Goal: Contribute content

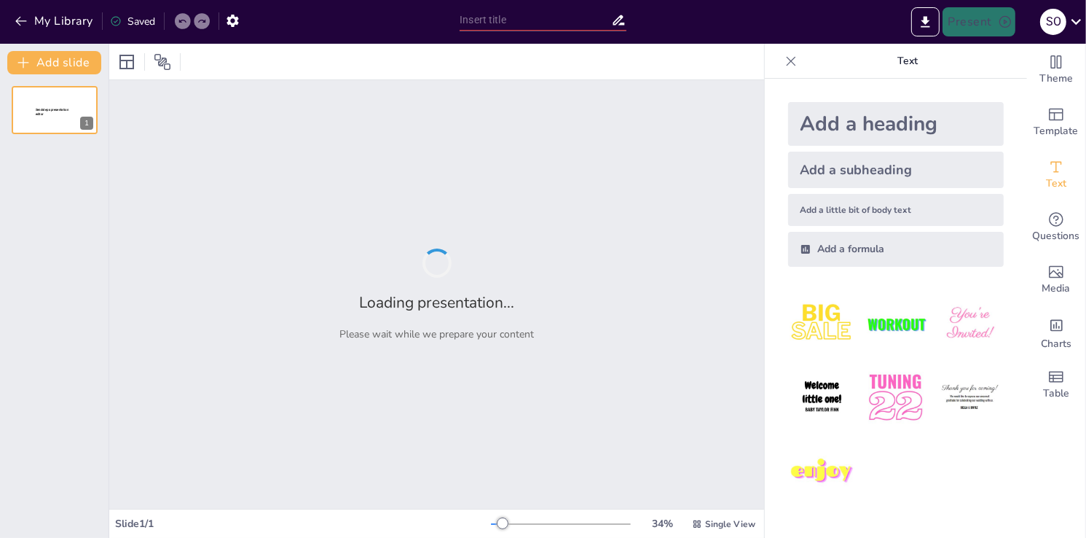
type input "Visibilidad y Retroalimentación: Claves para la Usabilidad en Objetos Cotidianos"
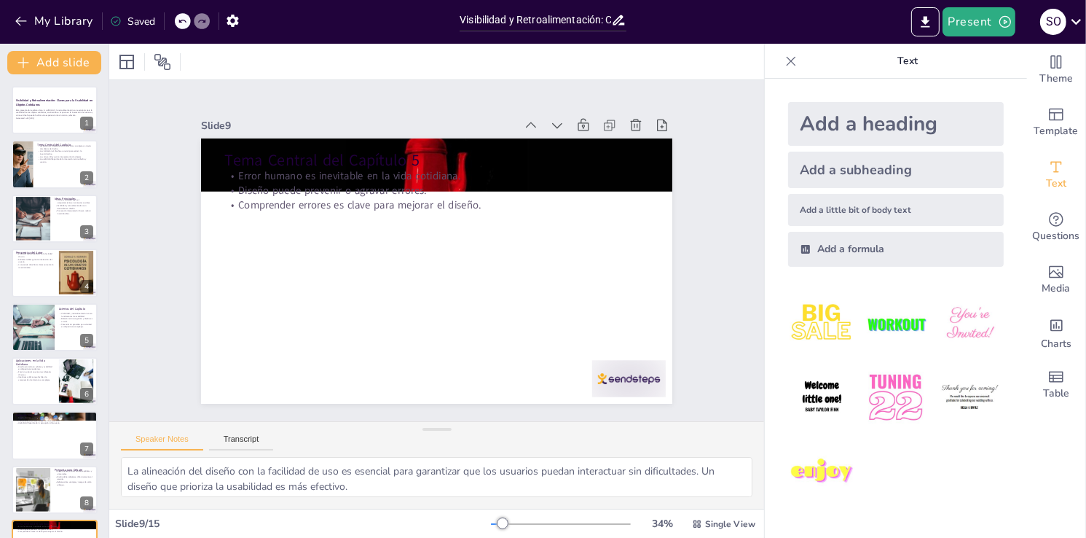
type textarea "Los límites culturales son cruciales para entender cómo las personas interactúa…"
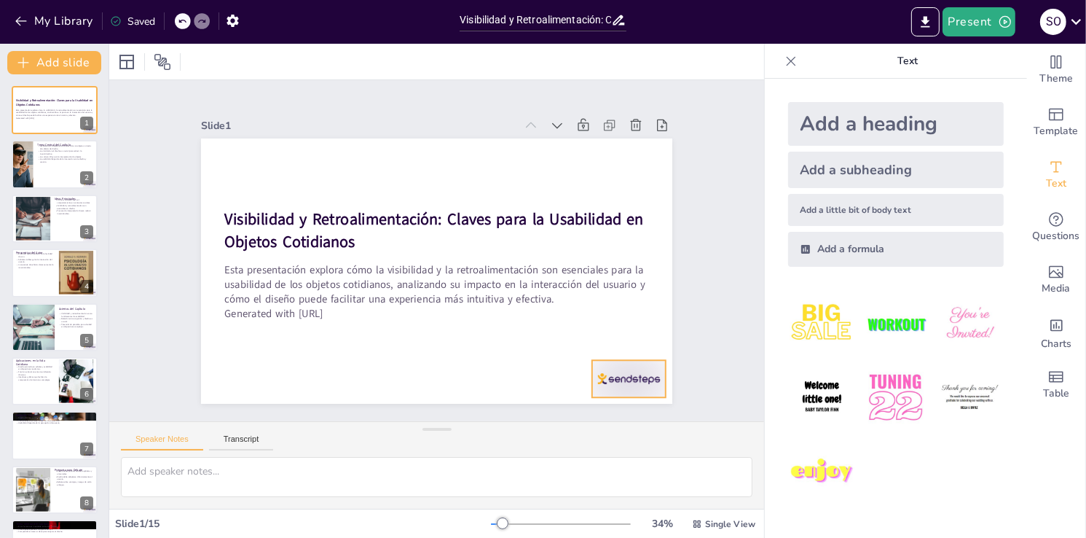
click at [602, 414] on div at bounding box center [560, 445] width 82 height 63
click at [44, 157] on p "La usabilidad depende de la interacción entre diseño y usuario." at bounding box center [65, 159] width 57 height 5
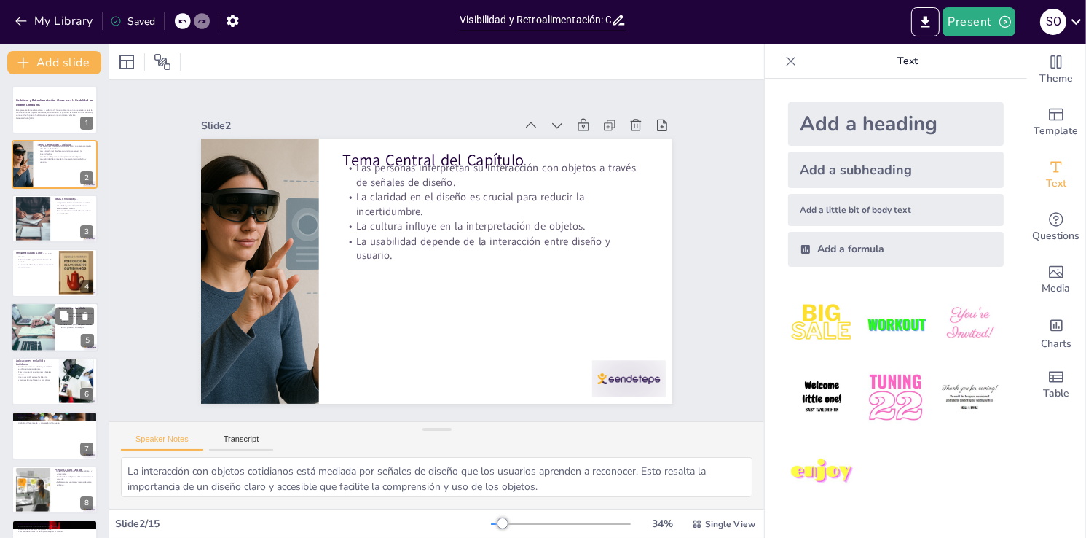
click at [59, 326] on p "Potencial de pantallas para claridad en dispositivos complejos." at bounding box center [76, 325] width 35 height 5
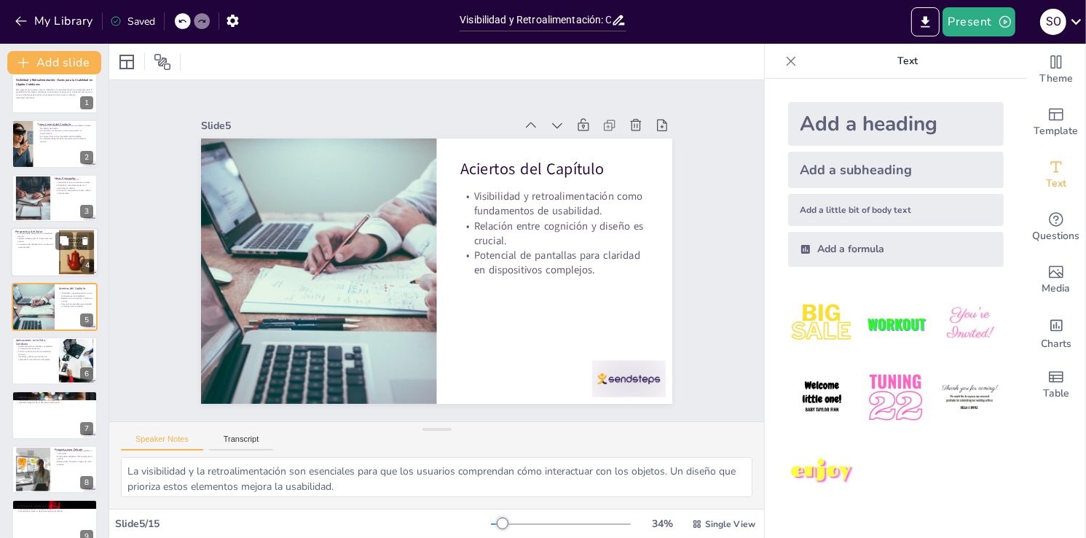
click at [47, 258] on div at bounding box center [54, 252] width 87 height 50
type textarea "La alineación del diseño con la facilidad de uso es esencial para garantizar qu…"
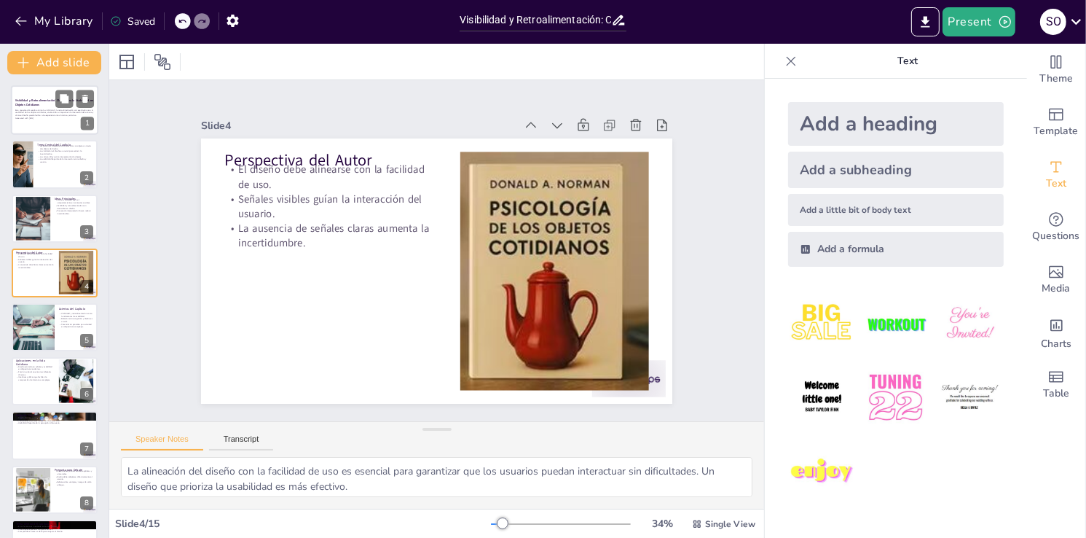
click at [33, 113] on p "Esta presentación explora cómo la visibilidad y la retroalimentación son esenci…" at bounding box center [54, 113] width 79 height 8
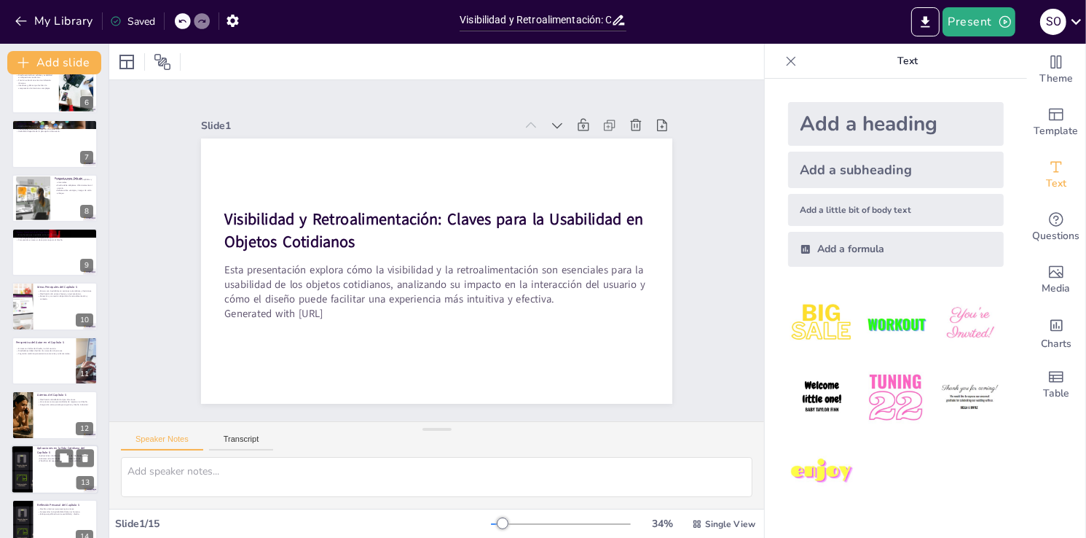
scroll to position [367, 0]
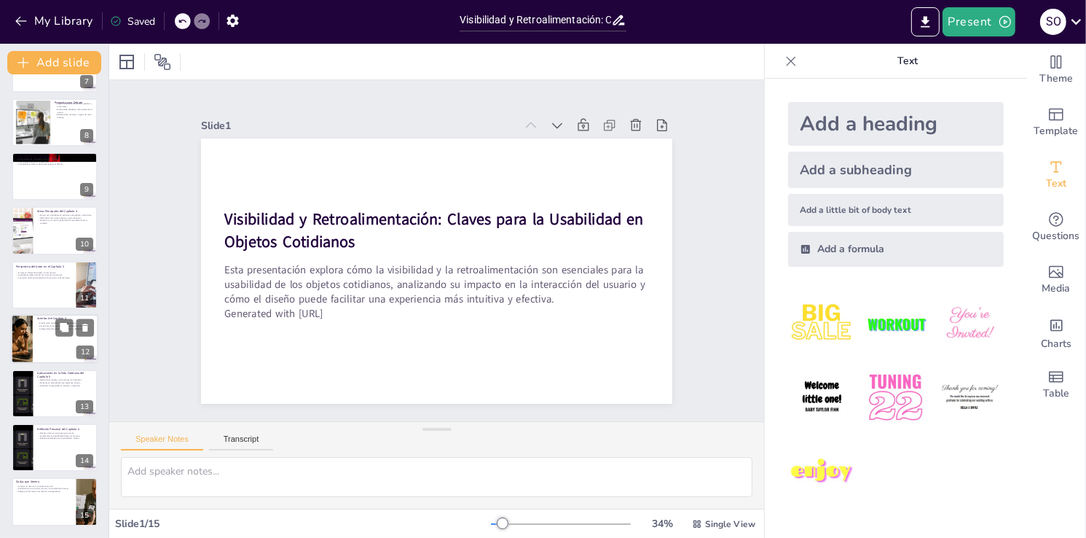
click at [39, 325] on p "Ver errores como oportunidades de mejora en el diseño." at bounding box center [65, 326] width 57 height 3
type textarea "La clasificación de errores permite a los diseñadores entender mejor cómo abord…"
